Goal: Task Accomplishment & Management: Manage account settings

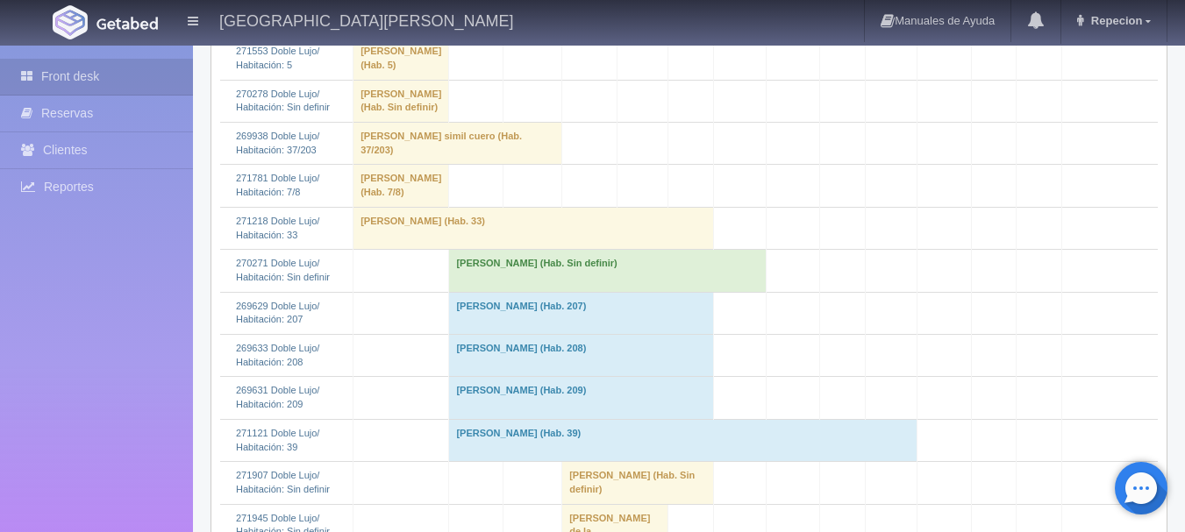
scroll to position [438, 0]
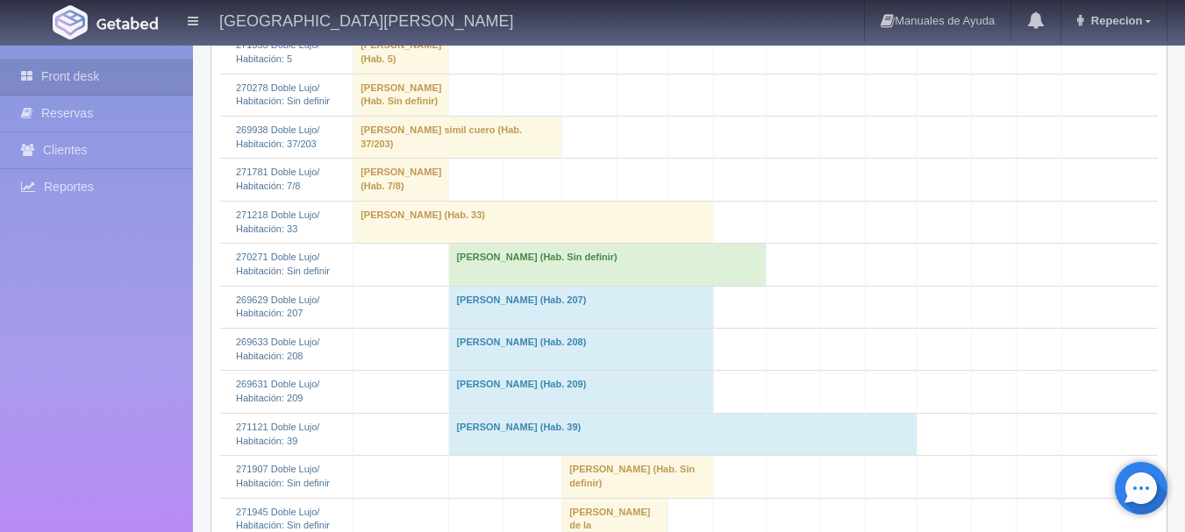
click at [489, 286] on td "[PERSON_NAME] (Hab. Sin definir)" at bounding box center [607, 265] width 317 height 42
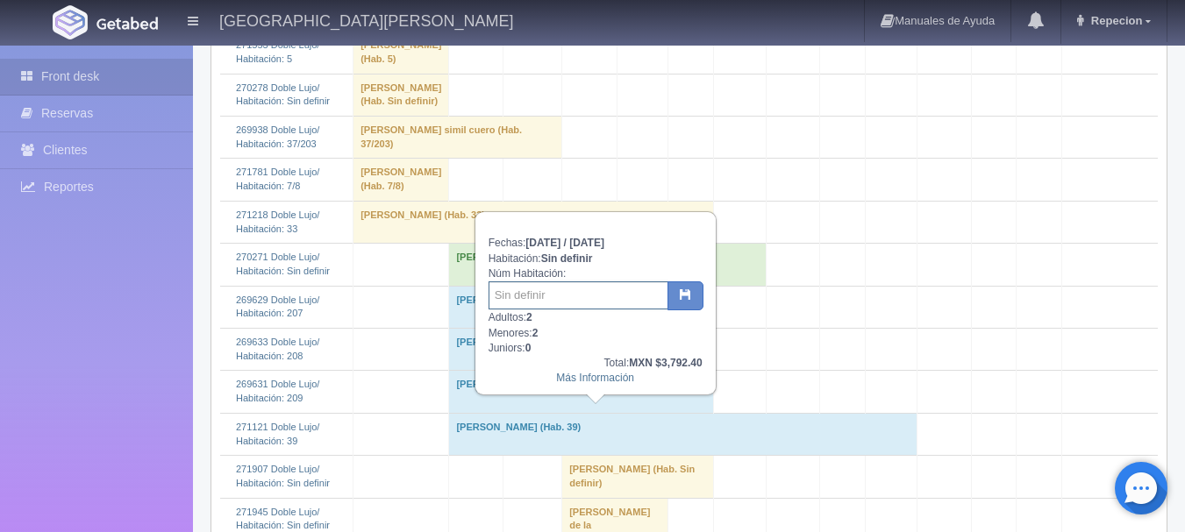
click at [578, 305] on input "text" at bounding box center [578, 296] width 180 height 28
type input "8"
click at [684, 300] on icon "button" at bounding box center [685, 294] width 11 height 11
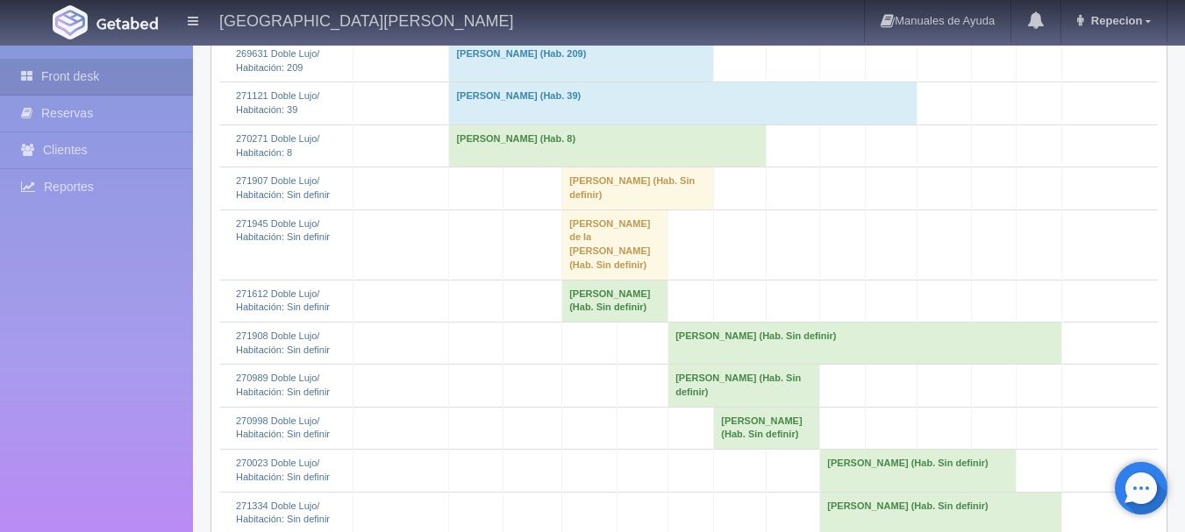
scroll to position [789, 0]
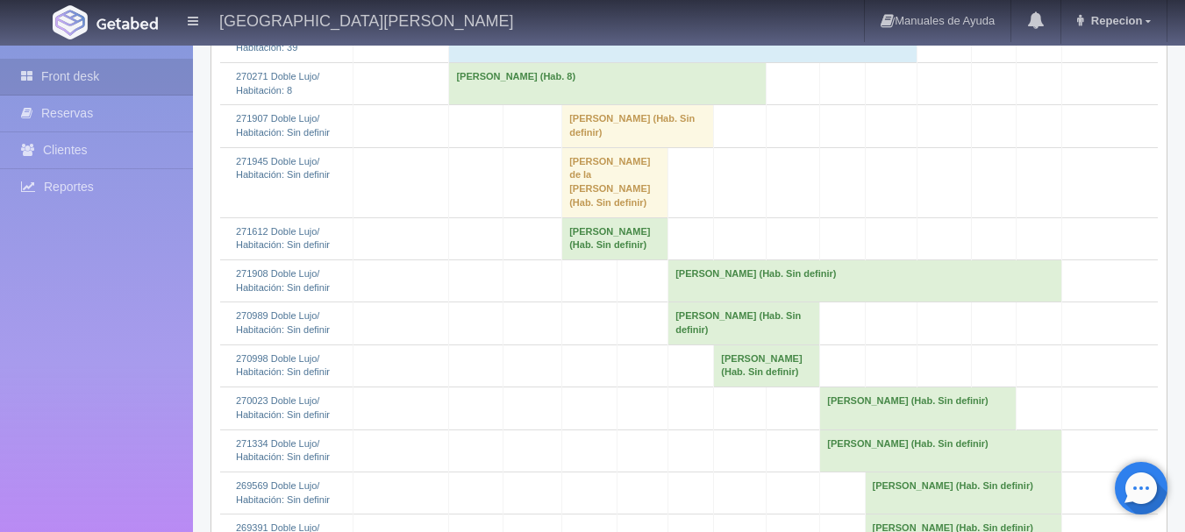
click at [534, 104] on td "Rocio Candelaria Robles Diaz (Hab. 8)" at bounding box center [607, 83] width 317 height 42
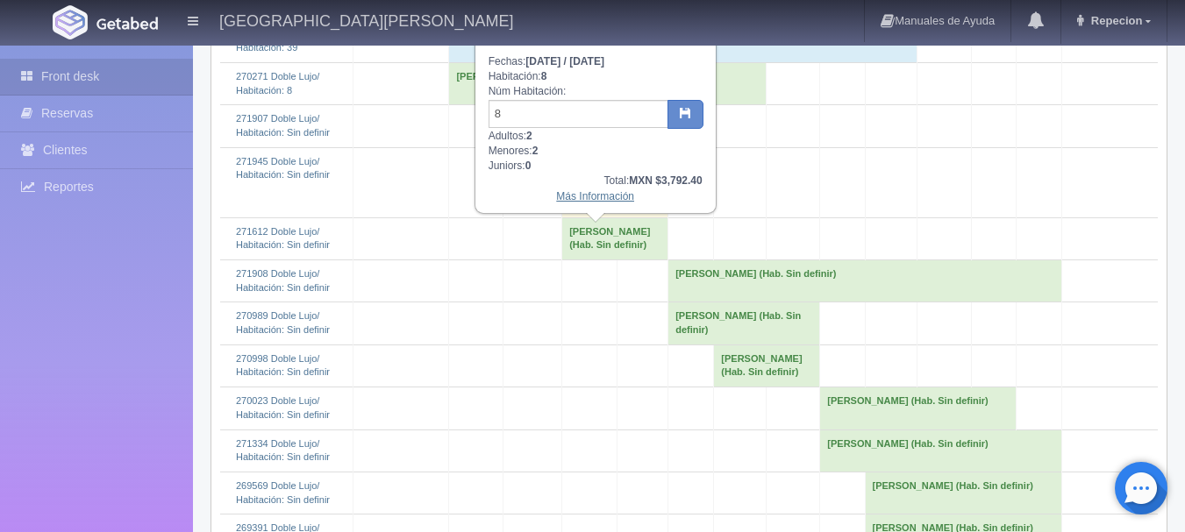
click at [596, 200] on link "Más Información" at bounding box center [595, 196] width 78 height 12
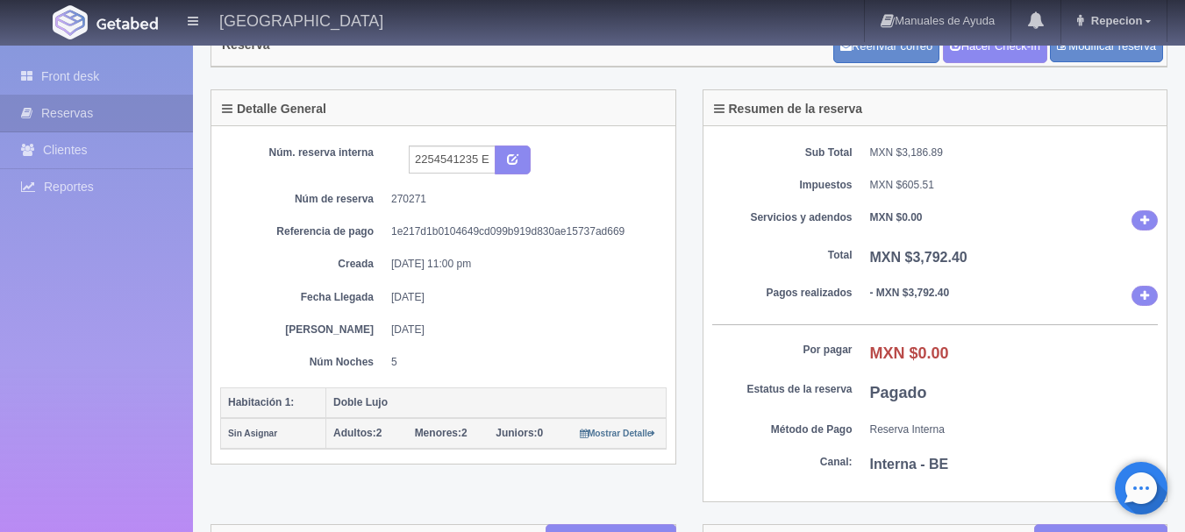
scroll to position [88, 0]
